Goal: Check status: Check status

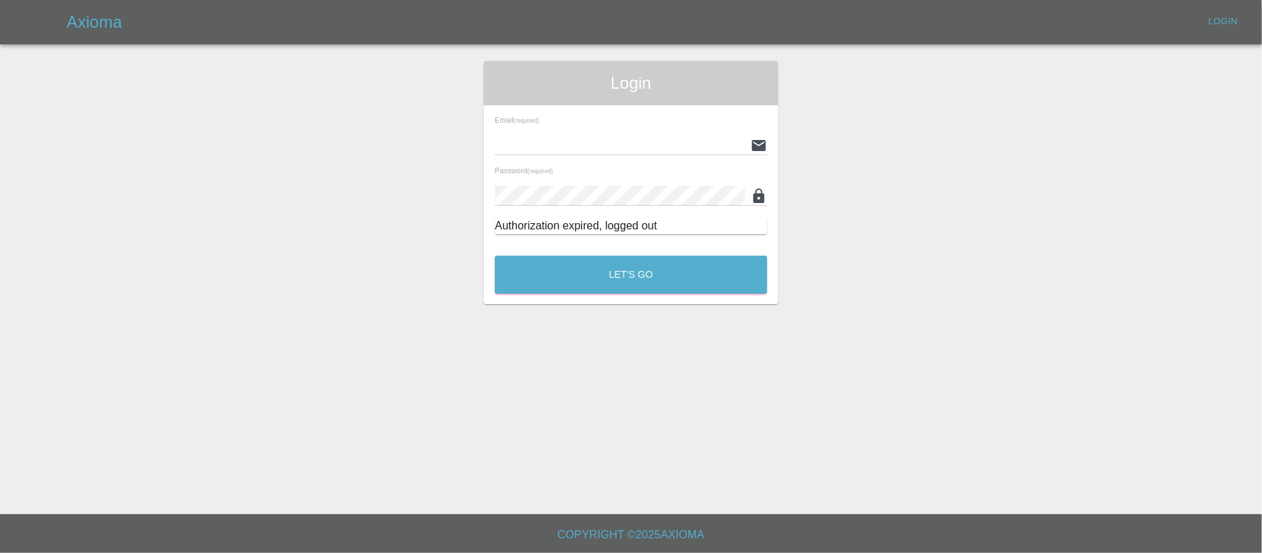
type input "[PERSON_NAME][EMAIL_ADDRESS][DOMAIN_NAME]"
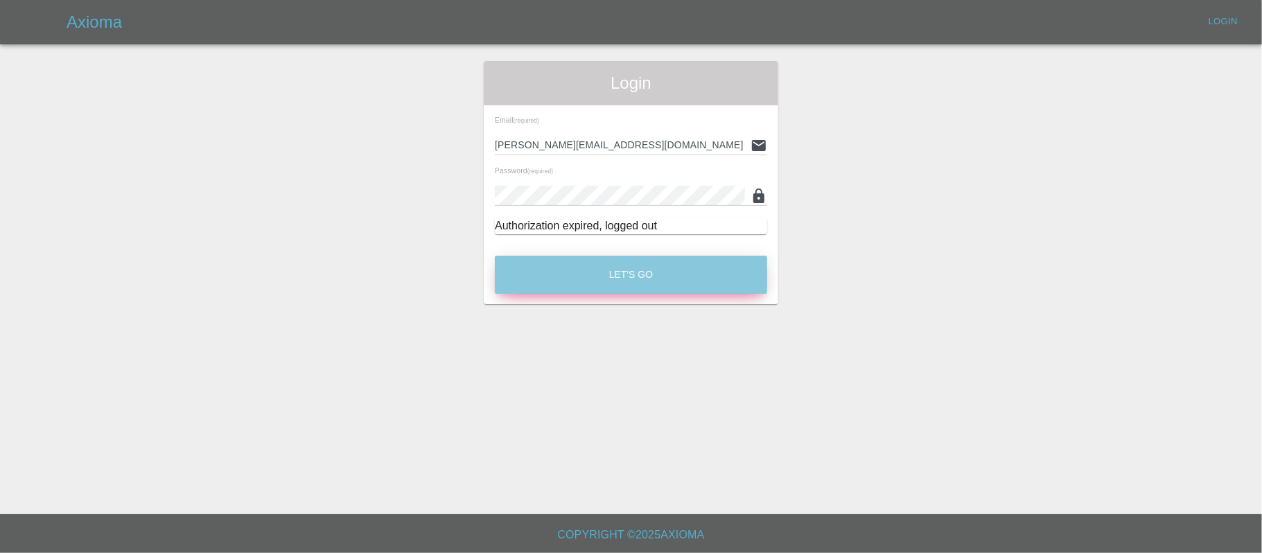
click at [588, 283] on button "Let's Go" at bounding box center [631, 275] width 272 height 38
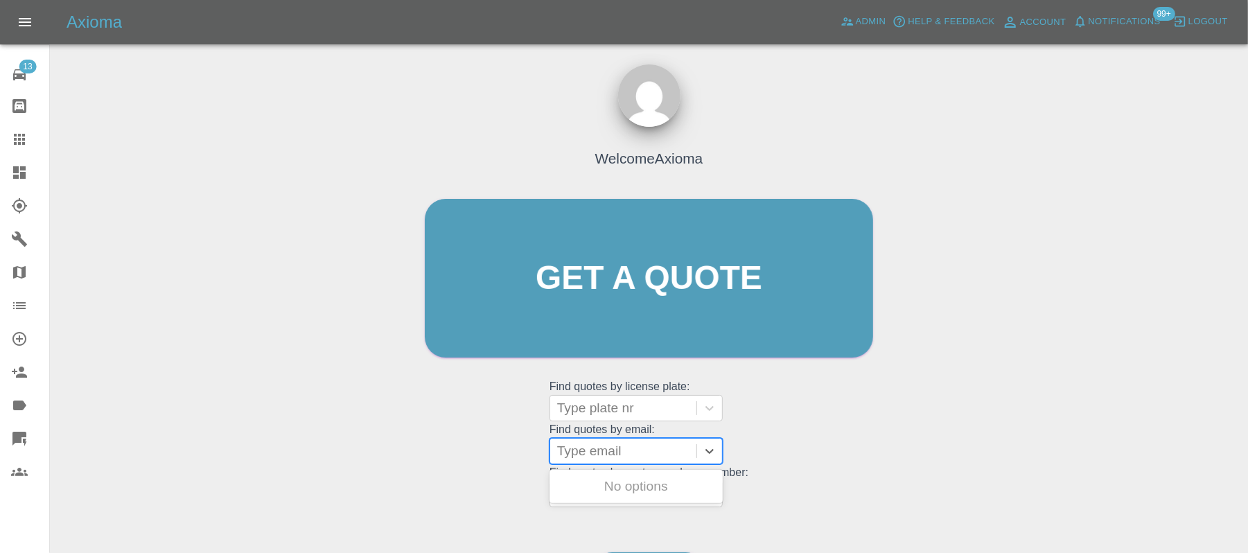
click at [579, 447] on div at bounding box center [623, 450] width 132 height 19
paste input "[EMAIL_ADDRESS][DOMAIN_NAME]"
type input "[EMAIL_ADDRESS][DOMAIN_NAME]"
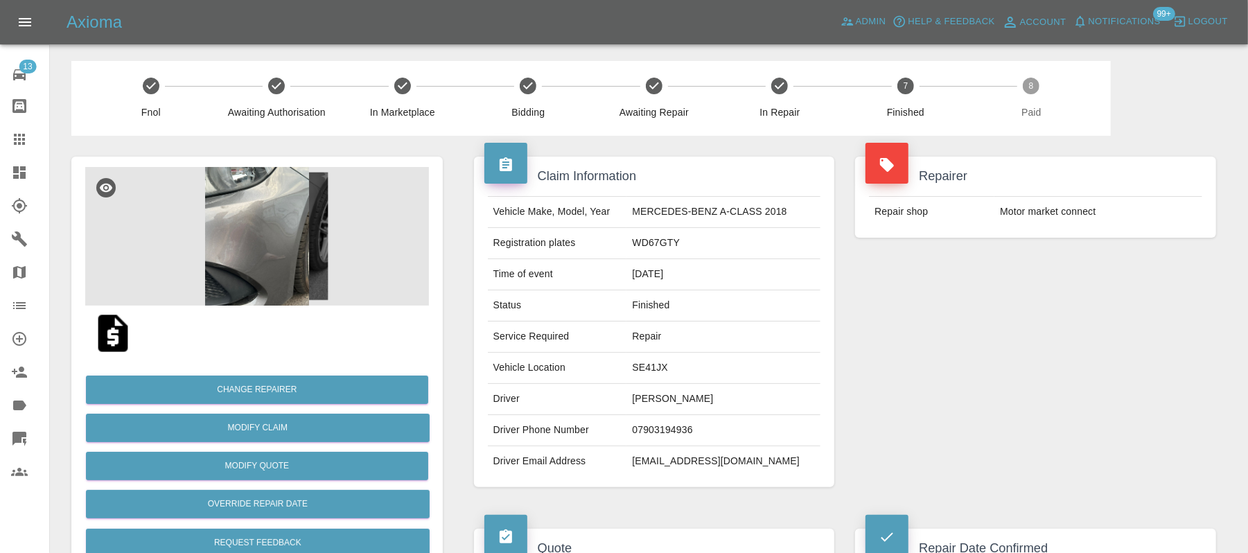
click at [675, 474] on td "[EMAIL_ADDRESS][DOMAIN_NAME]" at bounding box center [723, 461] width 194 height 30
copy div "[EMAIL_ADDRESS][DOMAIN_NAME]"
click at [12, 141] on icon at bounding box center [19, 139] width 17 height 17
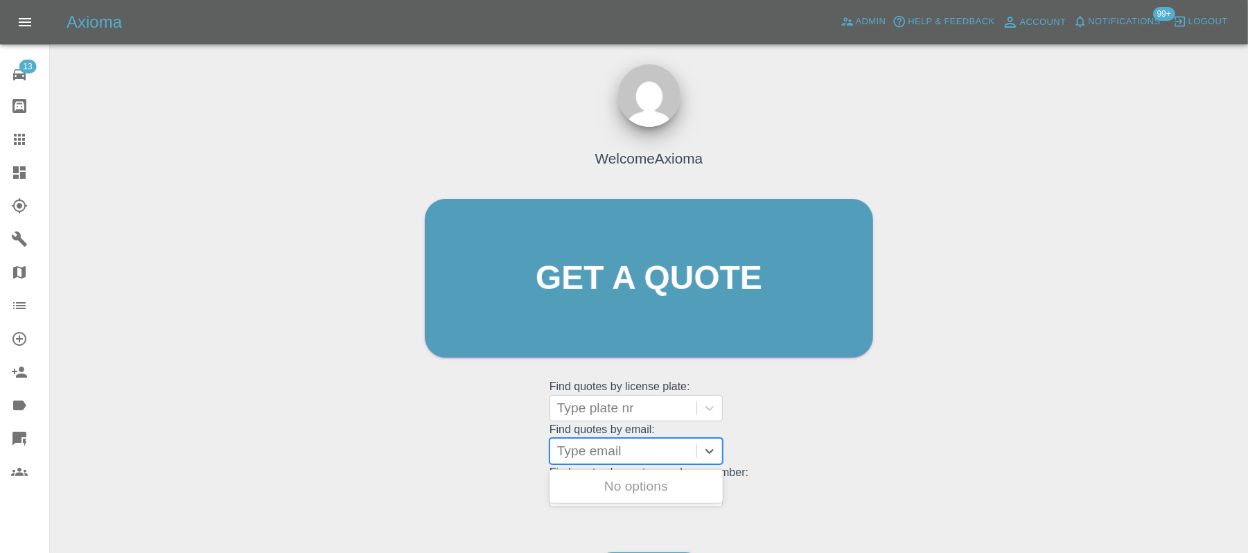
click at [595, 459] on div at bounding box center [623, 450] width 132 height 19
paste input "[DOMAIN_NAME][EMAIL_ADDRESS][DOMAIN_NAME]"
type input "[DOMAIN_NAME][EMAIL_ADDRESS][DOMAIN_NAME]"
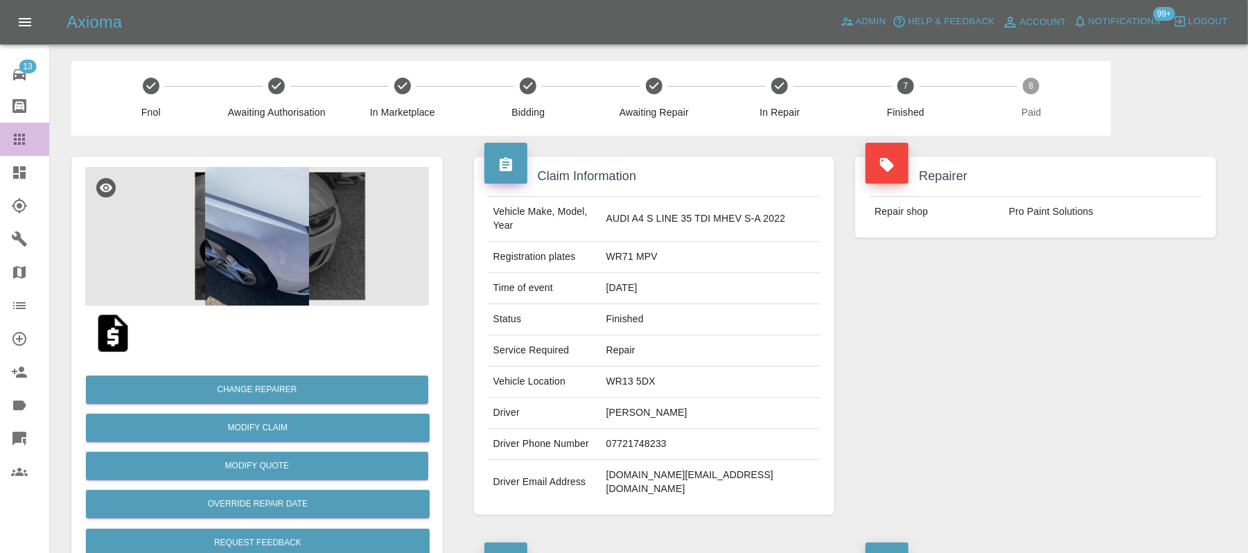
click at [15, 137] on icon at bounding box center [19, 139] width 17 height 17
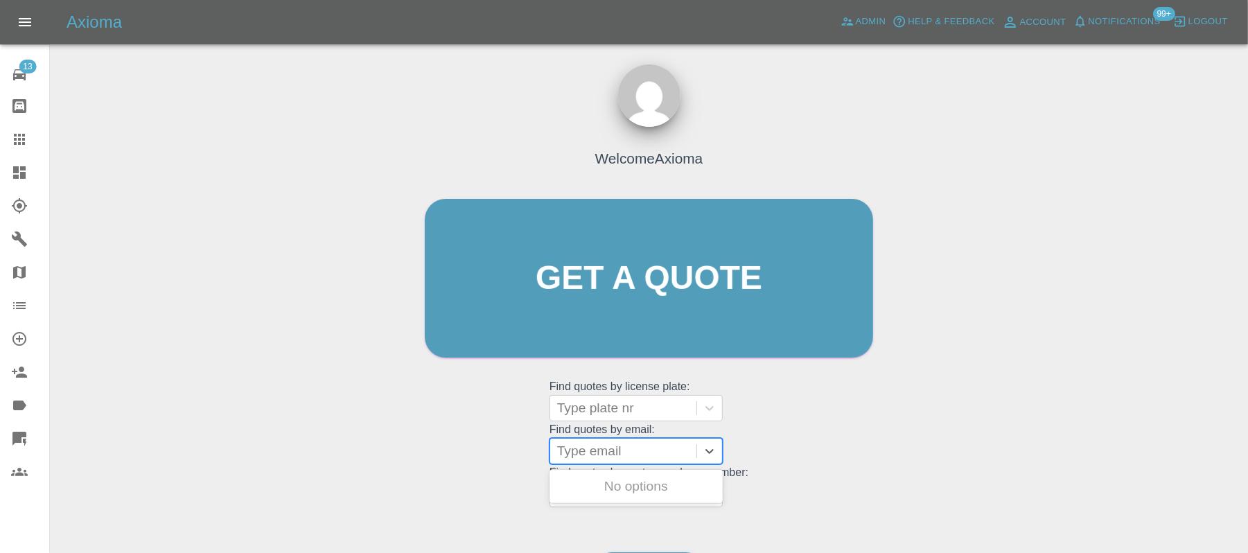
click at [588, 458] on div at bounding box center [623, 450] width 132 height 19
paste input "[EMAIL_ADDRESS][DOMAIN_NAME]"
type input "[EMAIL_ADDRESS][DOMAIN_NAME]"
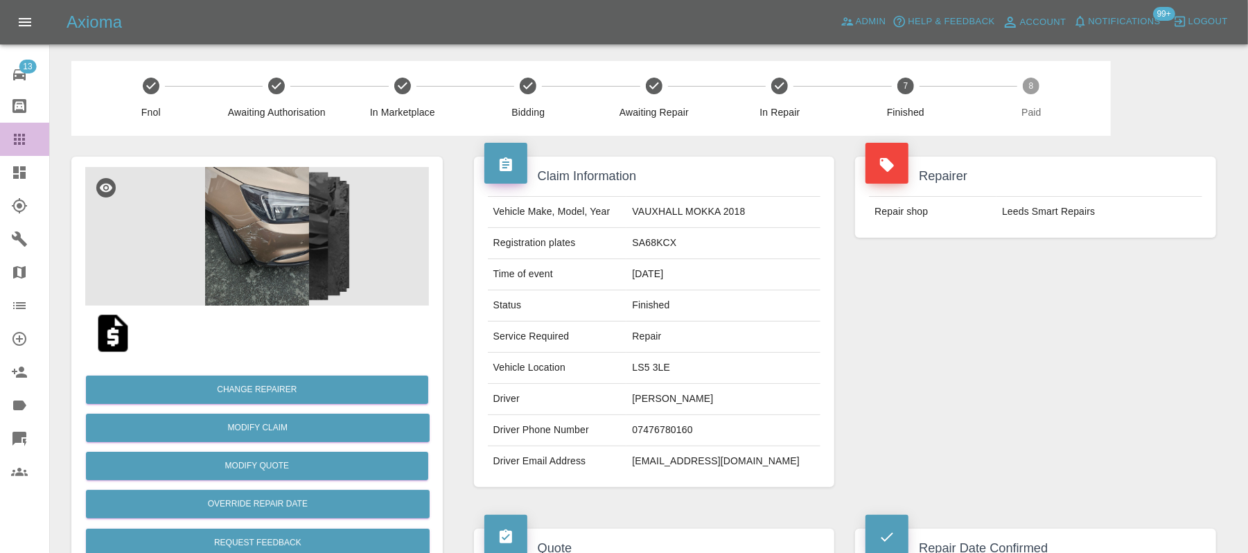
click at [24, 145] on icon at bounding box center [19, 139] width 11 height 11
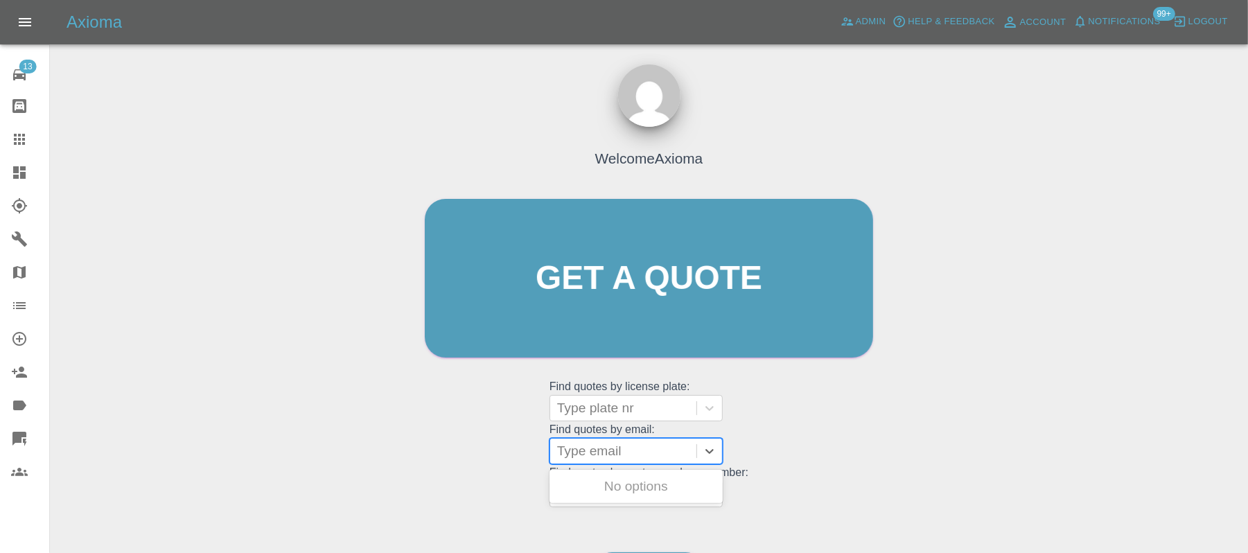
click at [577, 445] on div at bounding box center [623, 450] width 132 height 19
paste input "[EMAIL_ADDRESS][DOMAIN_NAME]"
type input "[EMAIL_ADDRESS][DOMAIN_NAME]"
click at [589, 489] on div "SB22UFW, Finished" at bounding box center [636, 487] width 173 height 28
